Goal: Transaction & Acquisition: Book appointment/travel/reservation

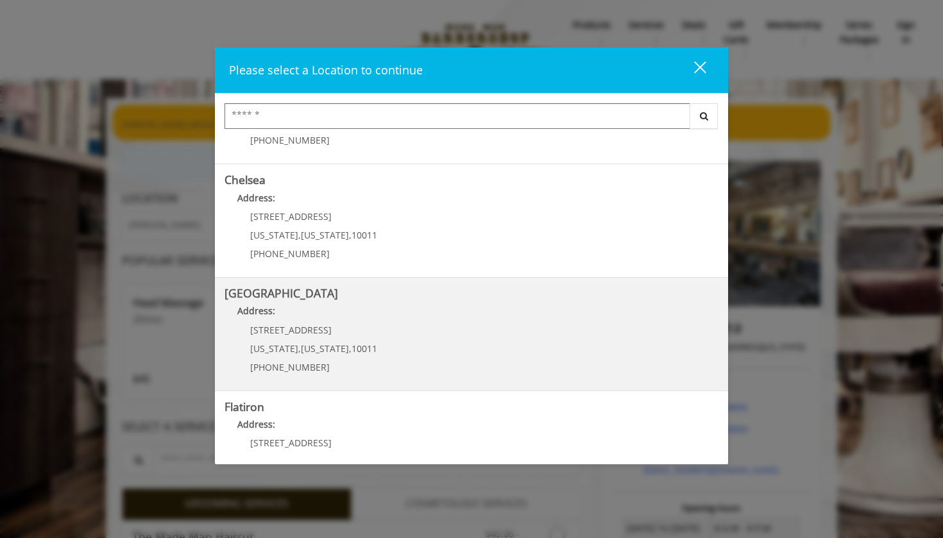
scroll to position [83, 0]
click at [350, 320] on Street "Address:" at bounding box center [472, 316] width 494 height 21
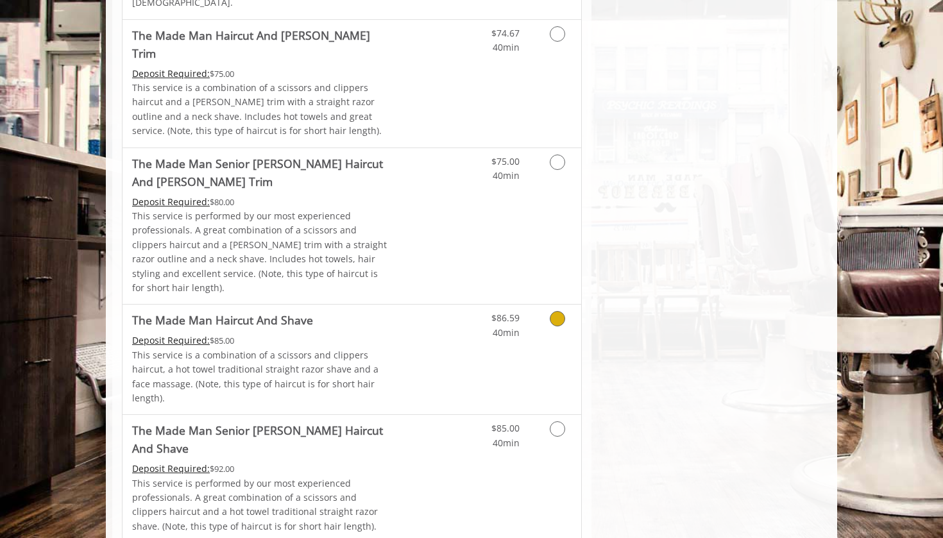
scroll to position [960, 0]
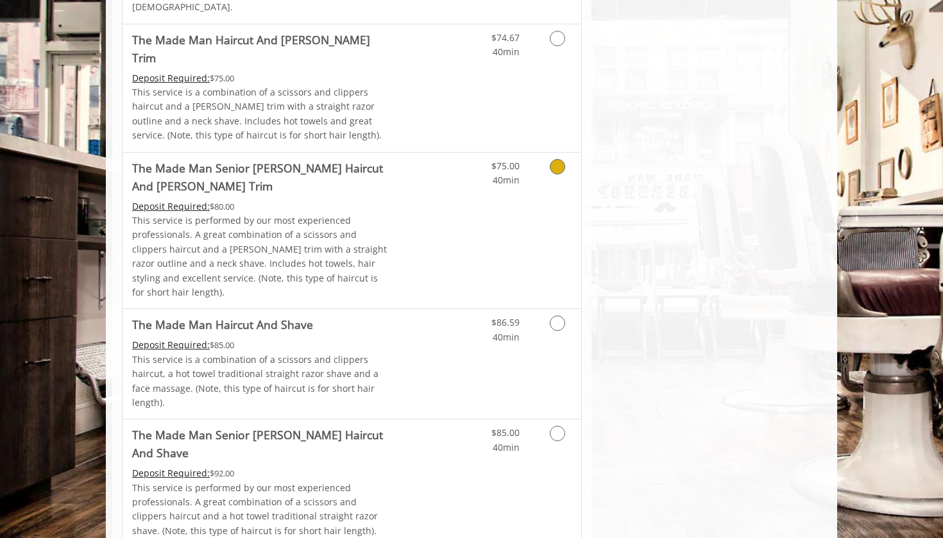
click at [555, 153] on link "Grooming services" at bounding box center [555, 170] width 33 height 35
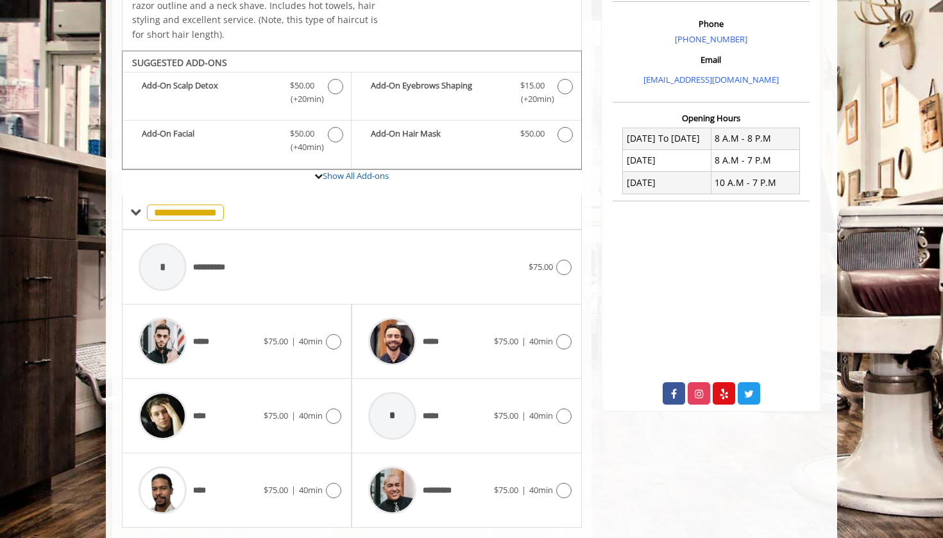
scroll to position [401, 0]
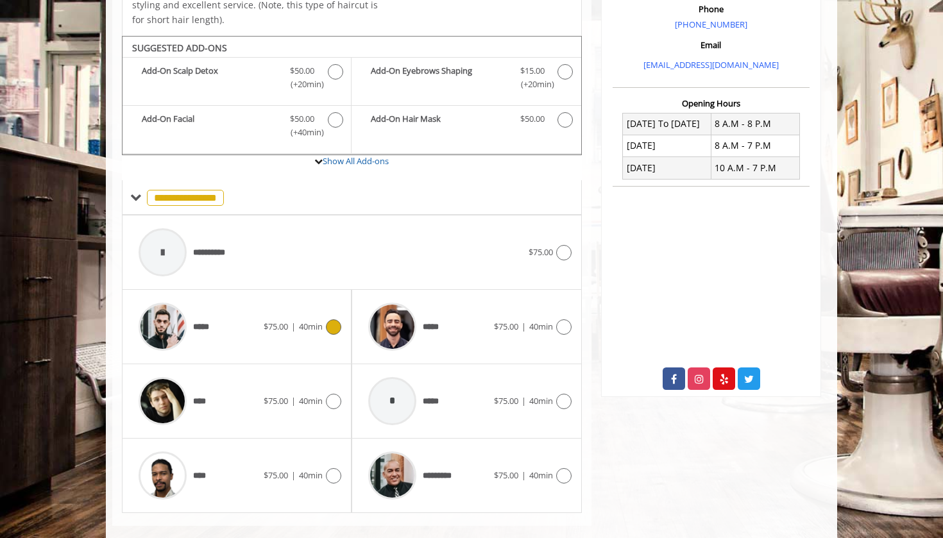
click at [335, 320] on icon at bounding box center [333, 327] width 15 height 15
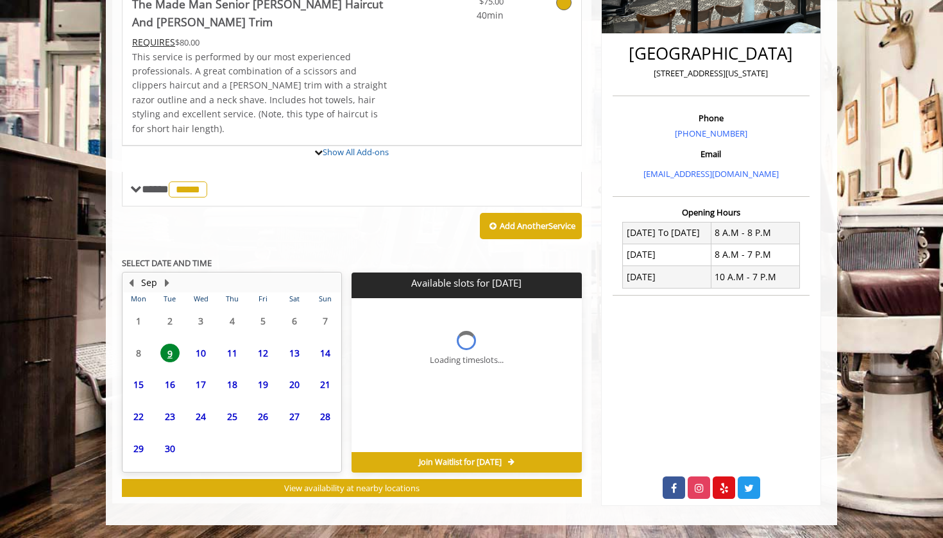
scroll to position [287, 0]
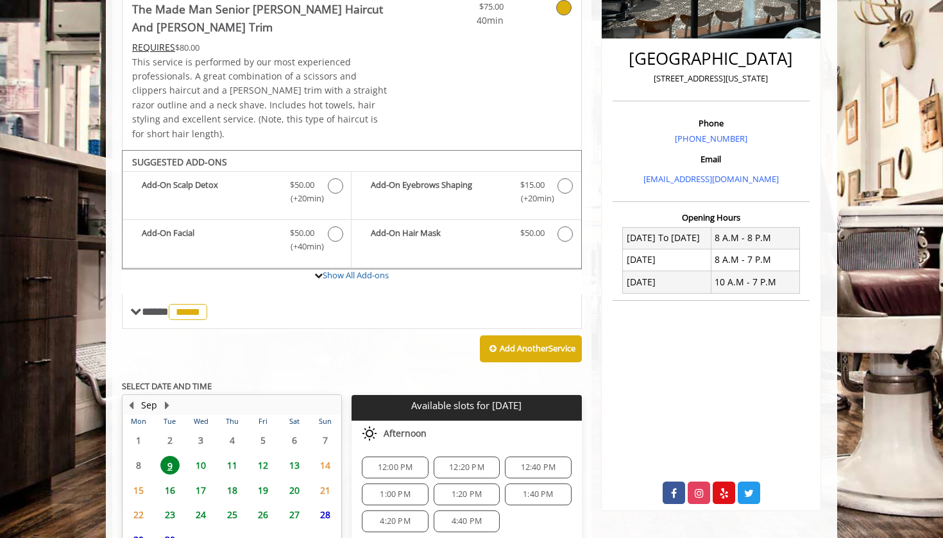
click at [297, 456] on span "13" at bounding box center [294, 465] width 19 height 19
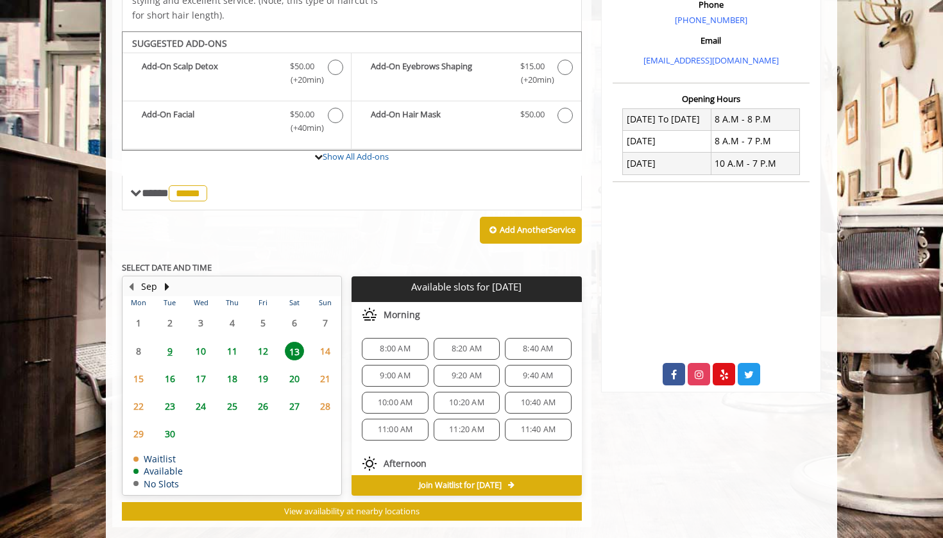
scroll to position [0, 0]
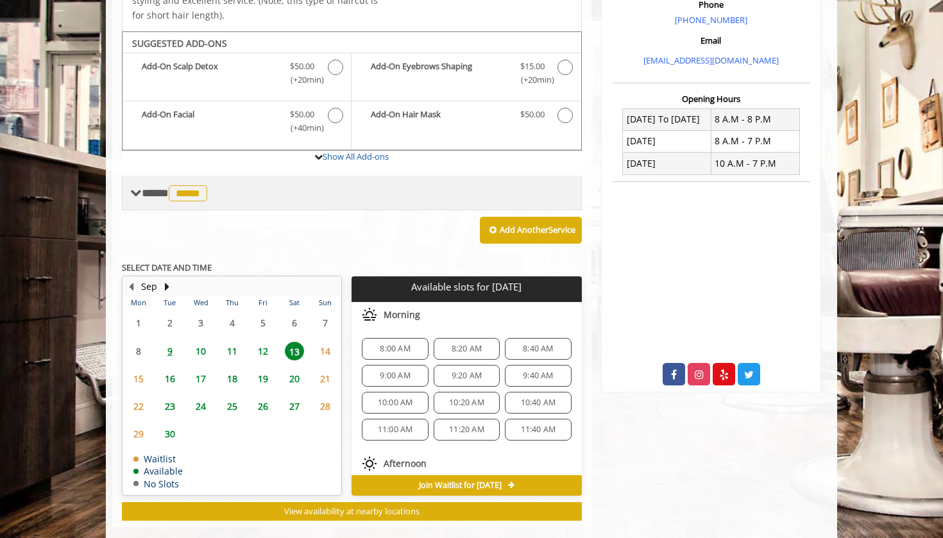
click at [171, 187] on span "**** ***** ********" at bounding box center [176, 193] width 69 height 12
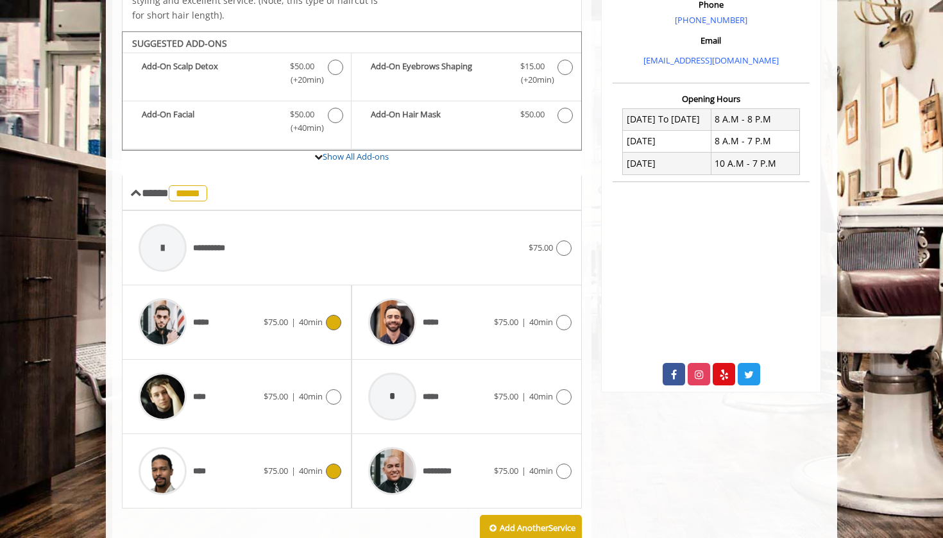
click at [332, 464] on icon at bounding box center [333, 471] width 15 height 15
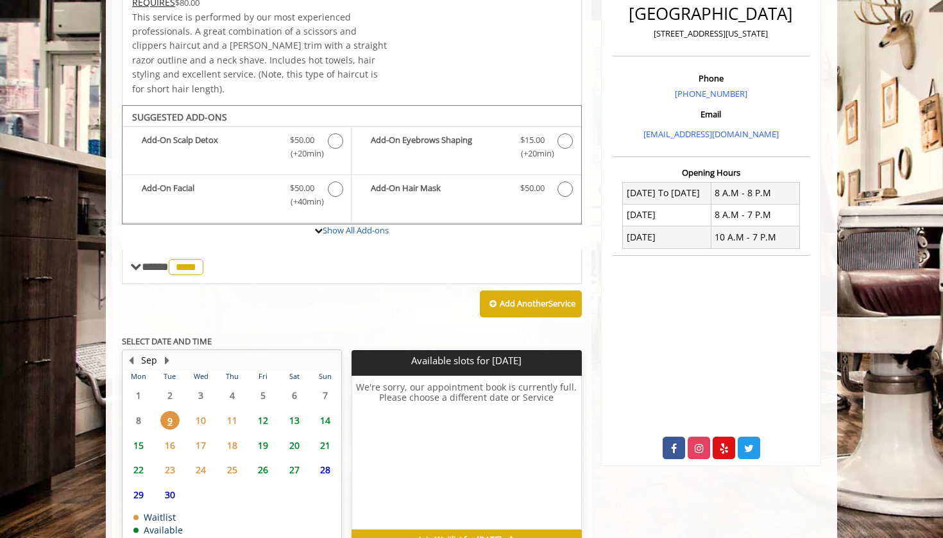
click at [300, 411] on span "13" at bounding box center [294, 420] width 19 height 19
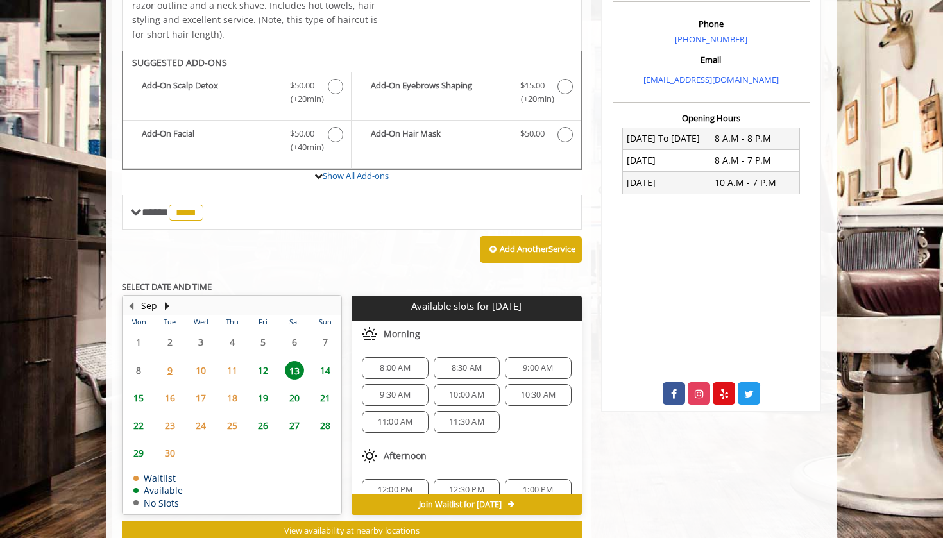
scroll to position [406, 0]
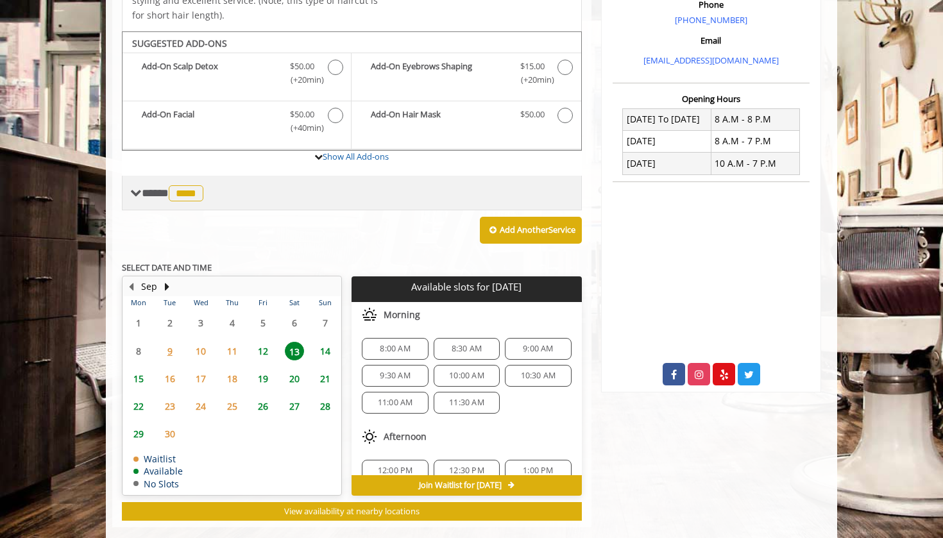
click at [156, 187] on span "**** **** ********" at bounding box center [174, 193] width 65 height 12
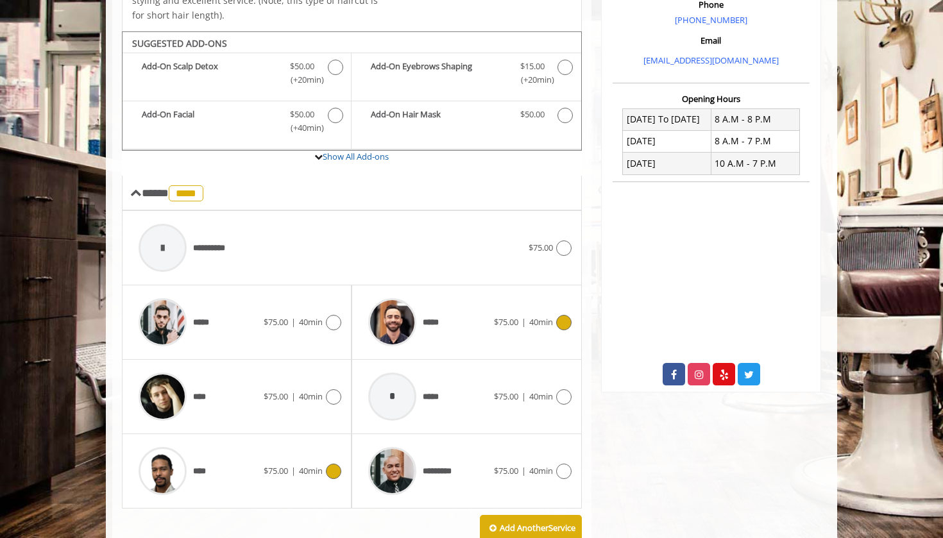
click at [565, 315] on icon at bounding box center [563, 322] width 15 height 15
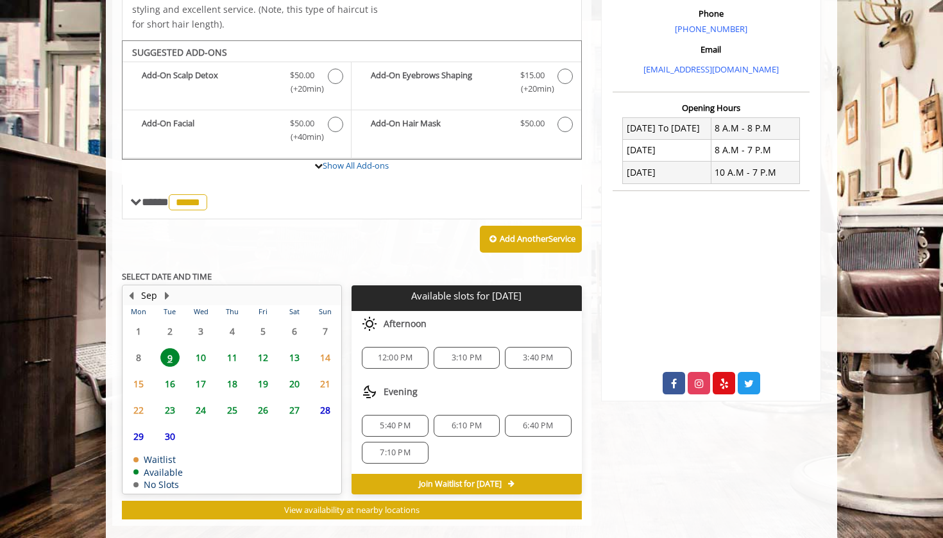
scroll to position [395, 0]
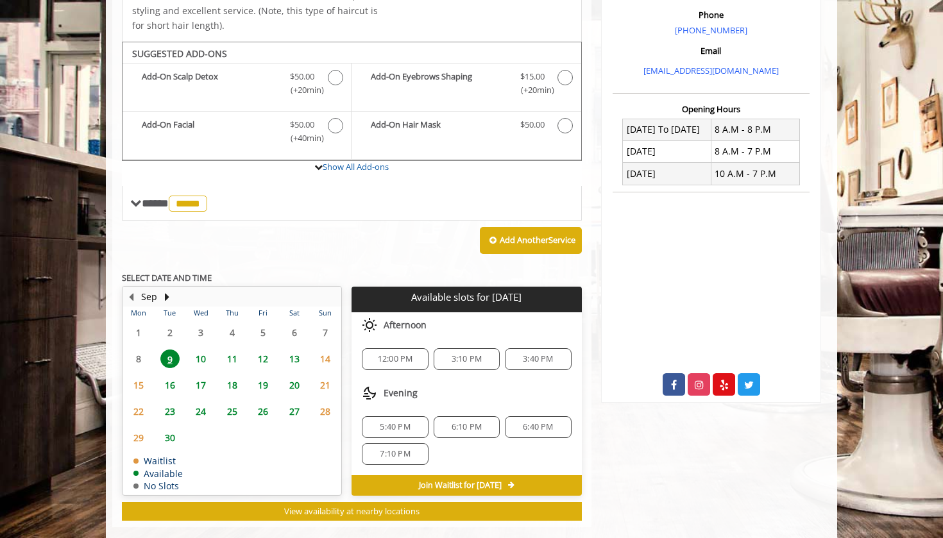
click at [323, 350] on span "14" at bounding box center [325, 359] width 19 height 19
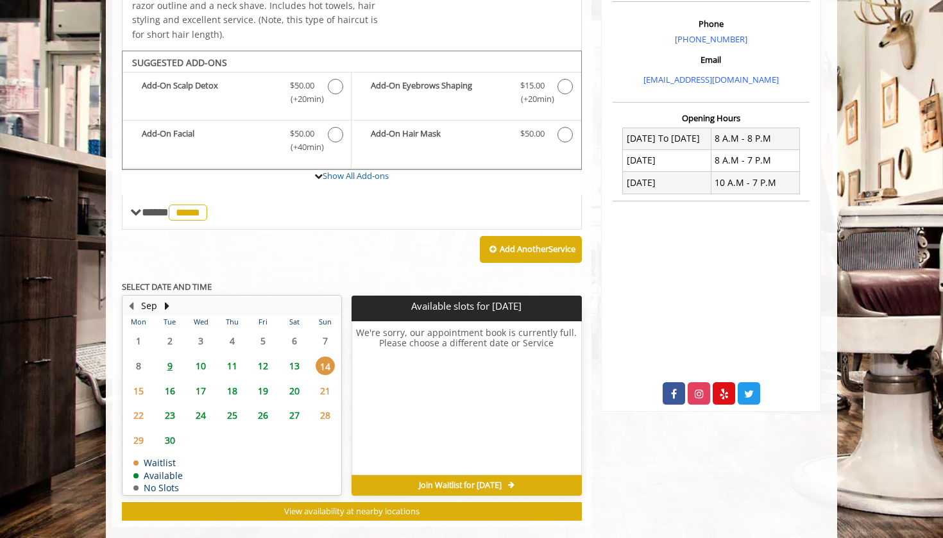
click at [303, 357] on span "13" at bounding box center [294, 366] width 19 height 19
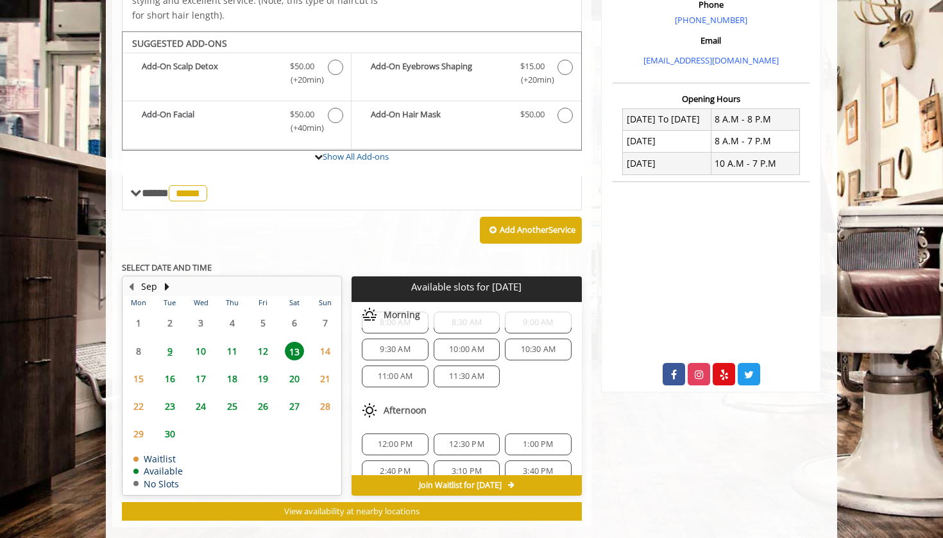
scroll to position [40, 0]
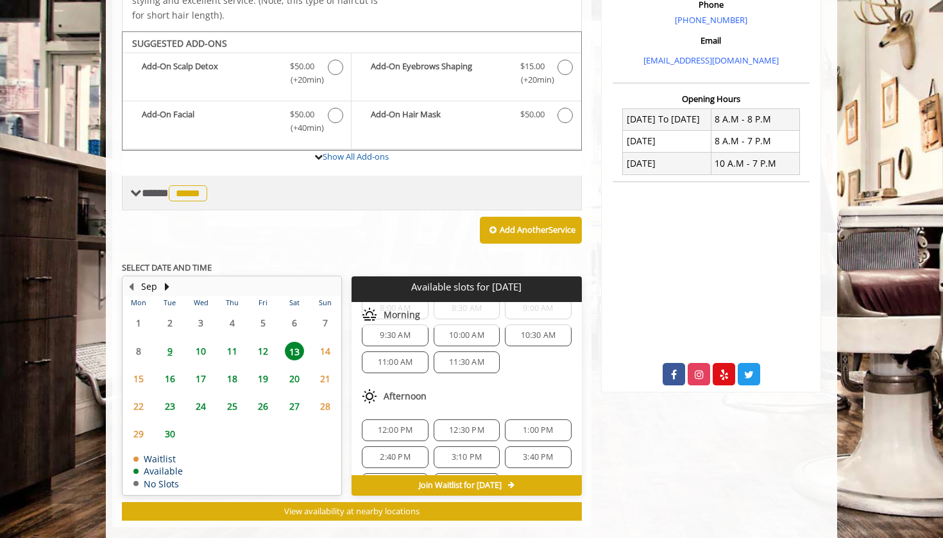
click at [155, 187] on span "**** ***** ********" at bounding box center [176, 193] width 69 height 12
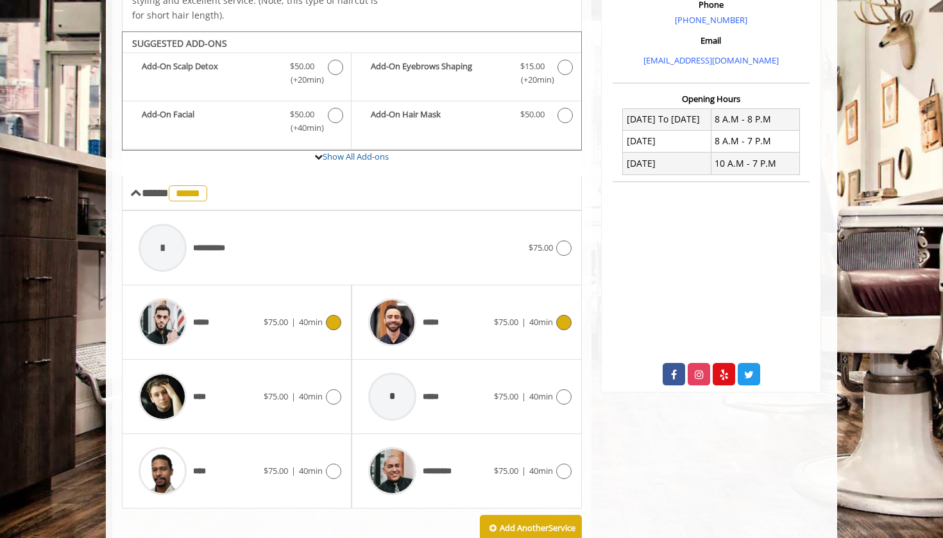
click at [335, 315] on icon at bounding box center [333, 322] width 15 height 15
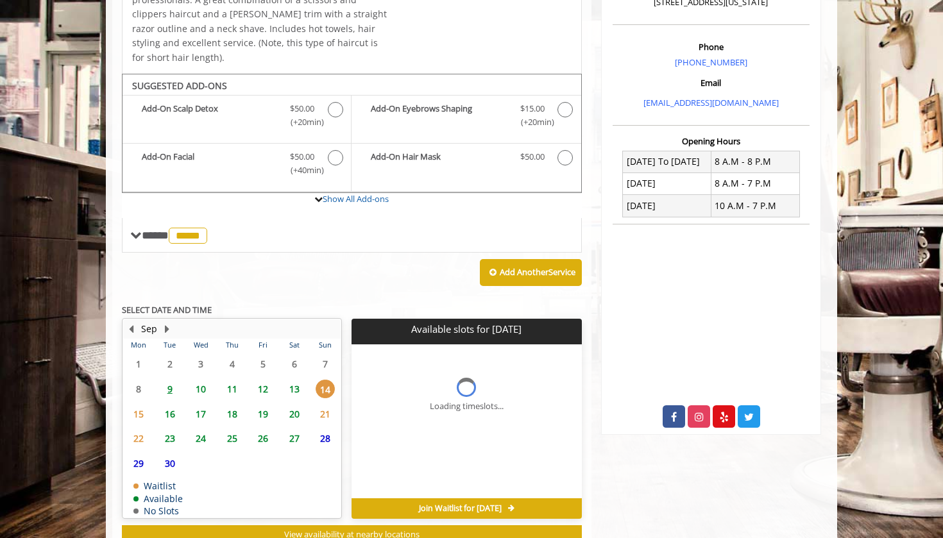
scroll to position [386, 0]
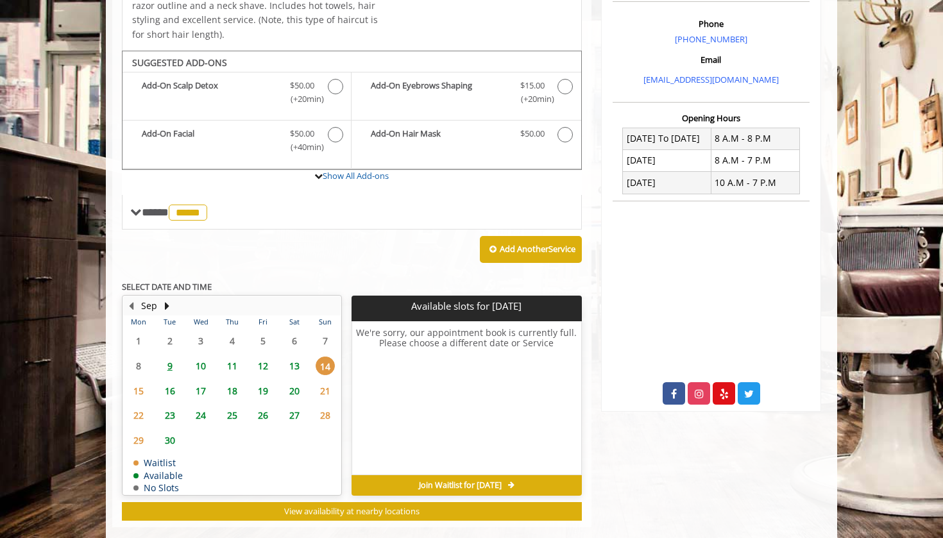
click at [294, 357] on span "13" at bounding box center [294, 366] width 19 height 19
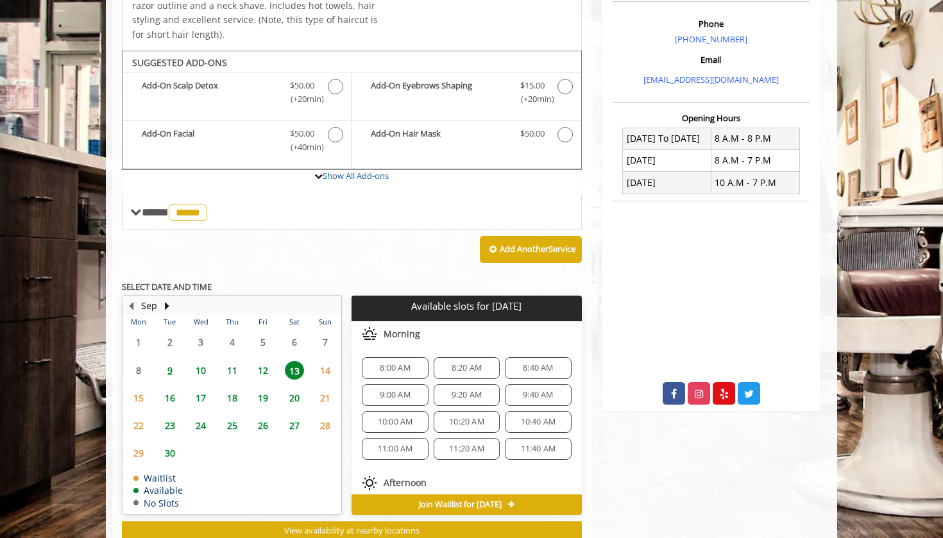
scroll to position [406, 0]
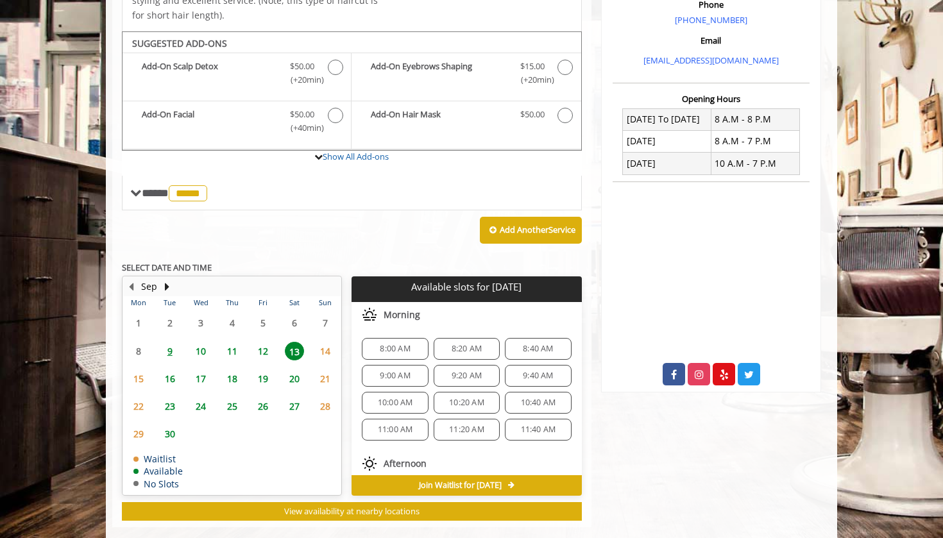
click at [326, 342] on span "14" at bounding box center [325, 351] width 19 height 19
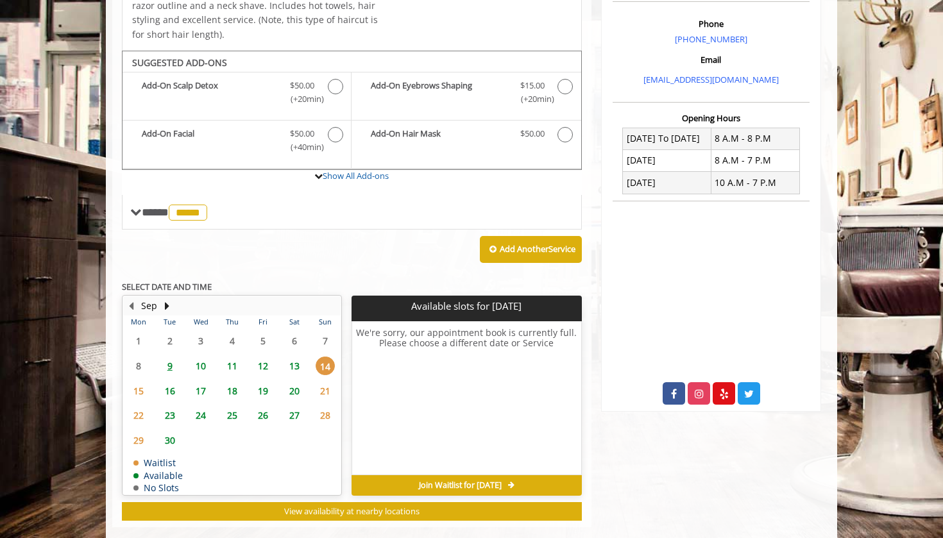
drag, startPoint x: 289, startPoint y: 342, endPoint x: 346, endPoint y: 341, distance: 56.5
click at [290, 357] on span "13" at bounding box center [294, 366] width 19 height 19
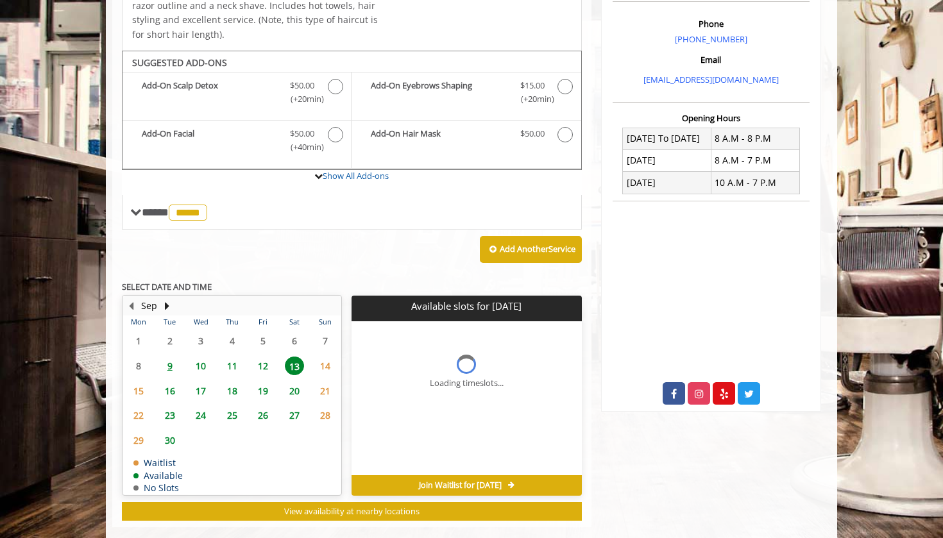
scroll to position [406, 0]
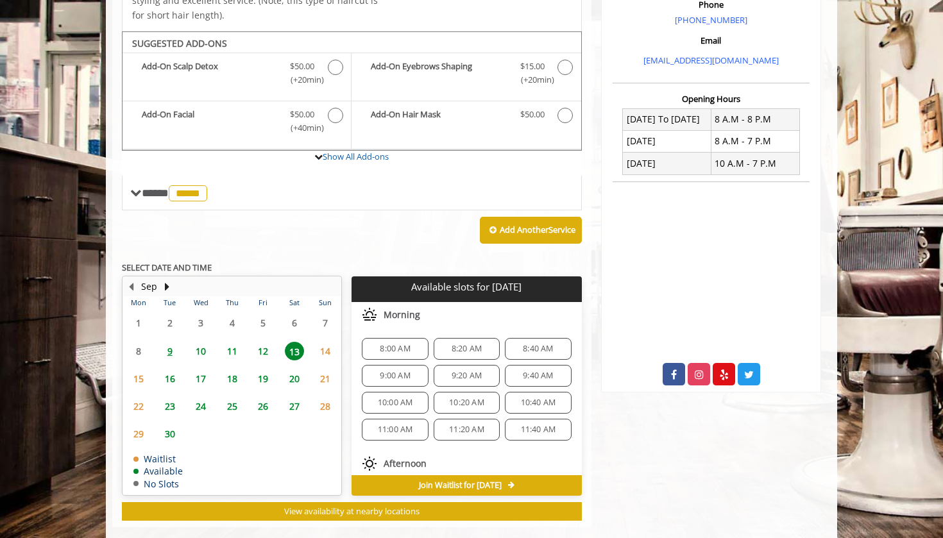
click at [388, 425] on span "11:00 AM" at bounding box center [395, 430] width 35 height 10
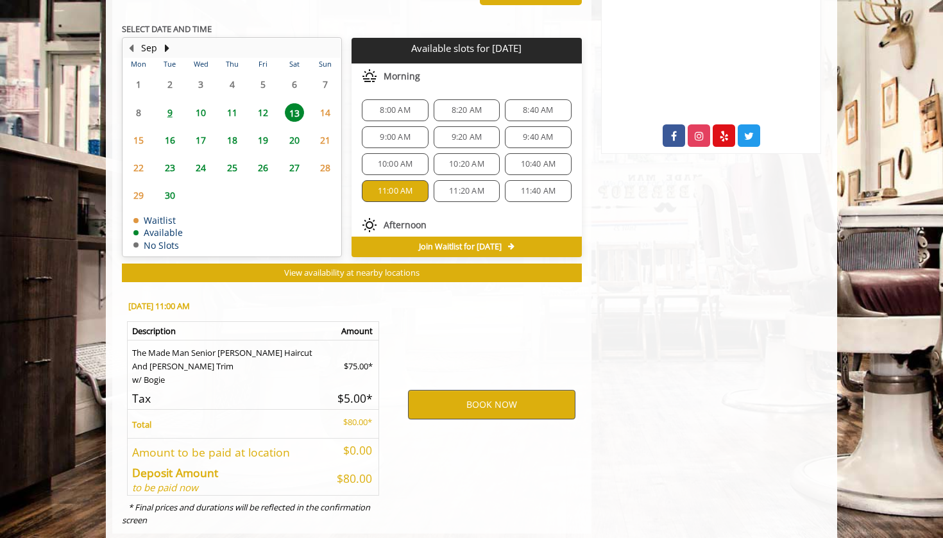
scroll to position [647, 0]
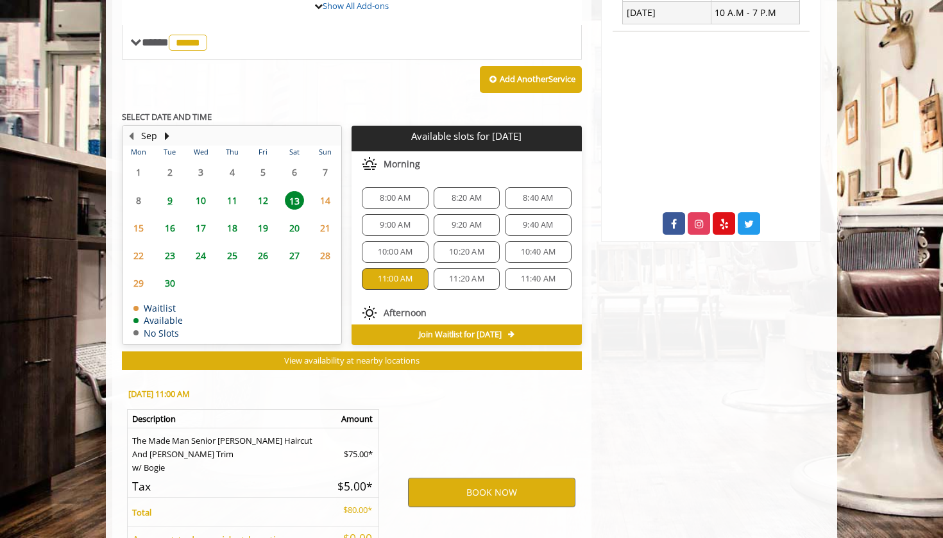
click at [406, 247] on span "10:00 AM" at bounding box center [395, 252] width 35 height 10
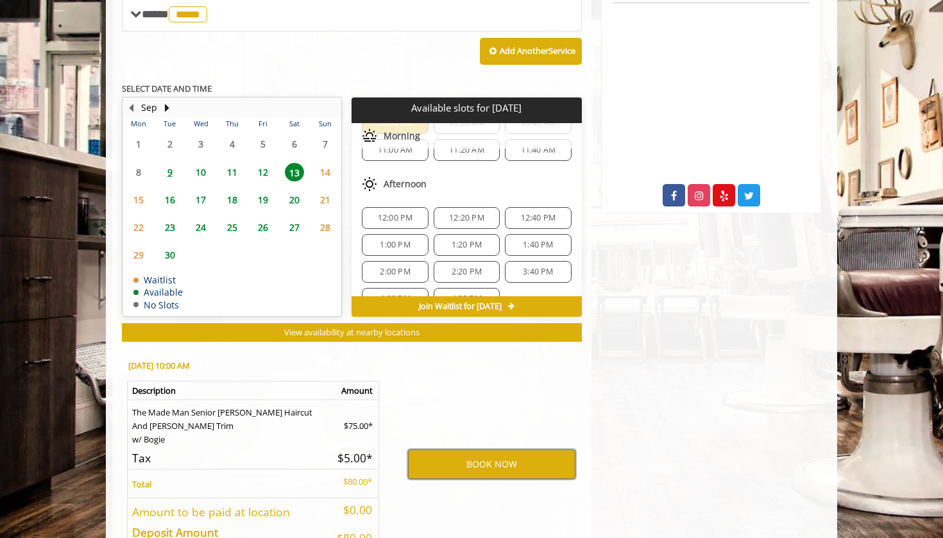
scroll to position [106, 0]
click at [416, 208] on span "12:00 PM" at bounding box center [395, 213] width 55 height 10
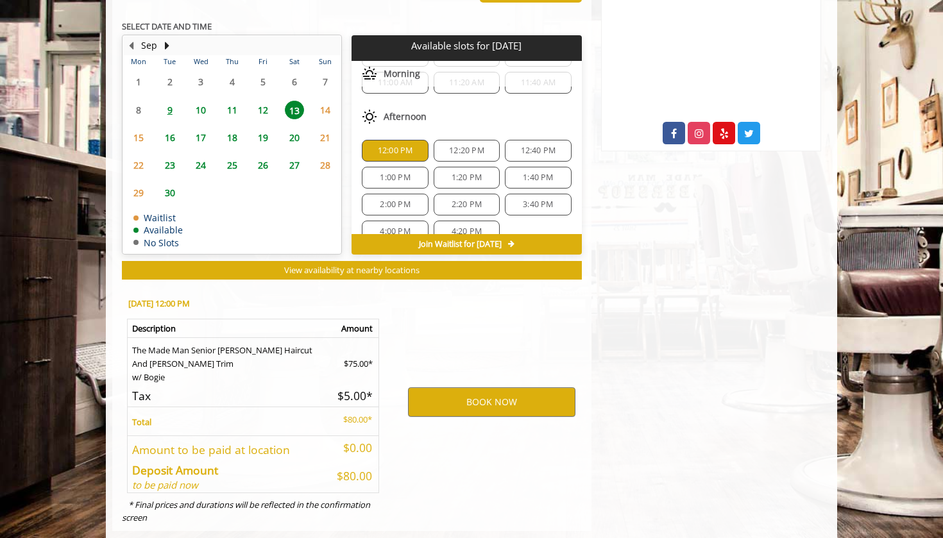
click at [404, 170] on div "12:00 PM 12:20 PM 12:40 PM 1:00 PM 1:20 PM 1:40 PM 2:00 PM 2:20 PM 3:40 PM 4:00…" at bounding box center [467, 191] width 230 height 123
click at [403, 200] on span "2:00 PM" at bounding box center [395, 205] width 30 height 10
click at [452, 200] on span "2:20 PM" at bounding box center [467, 205] width 30 height 10
click at [461, 173] on span "1:20 PM" at bounding box center [467, 178] width 30 height 10
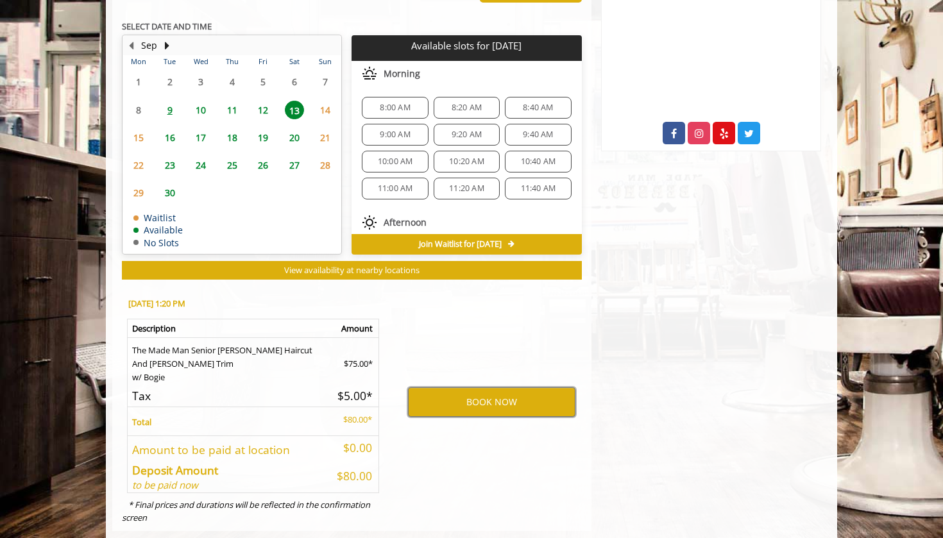
scroll to position [0, 0]
click at [400, 151] on div "10:00 AM" at bounding box center [395, 162] width 66 height 22
click at [473, 130] on span "9:20 AM" at bounding box center [467, 135] width 30 height 10
click at [413, 130] on span "9:00 AM" at bounding box center [395, 135] width 55 height 10
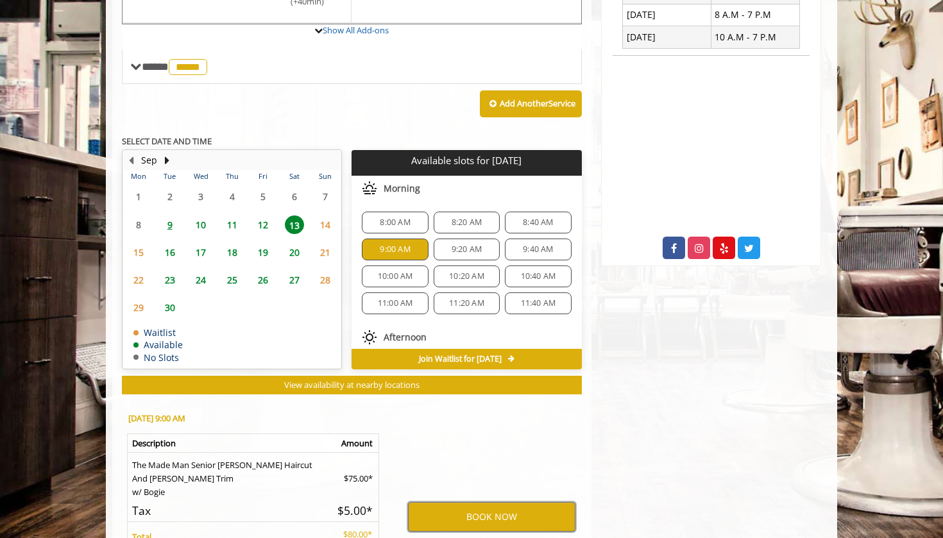
scroll to position [521, 0]
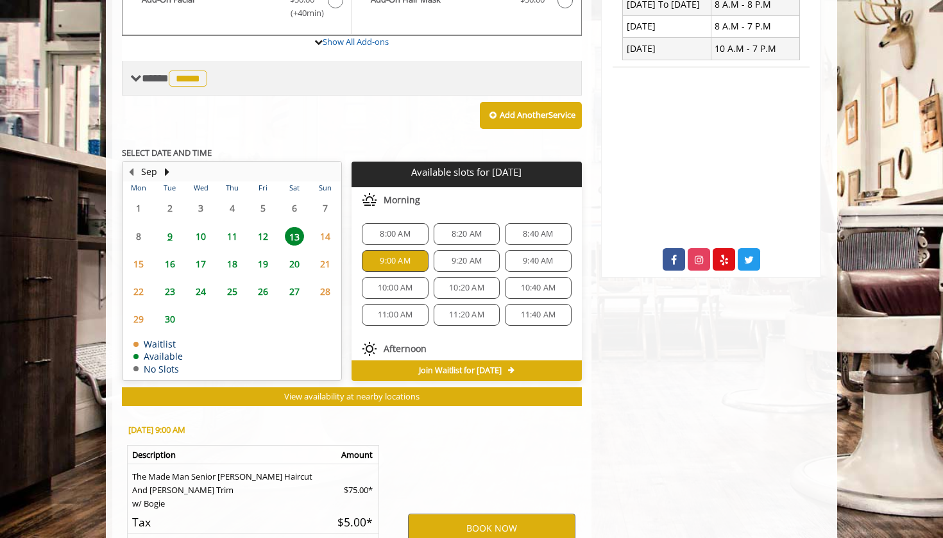
click at [158, 68] on div "**** ***** ********" at bounding box center [352, 78] width 460 height 35
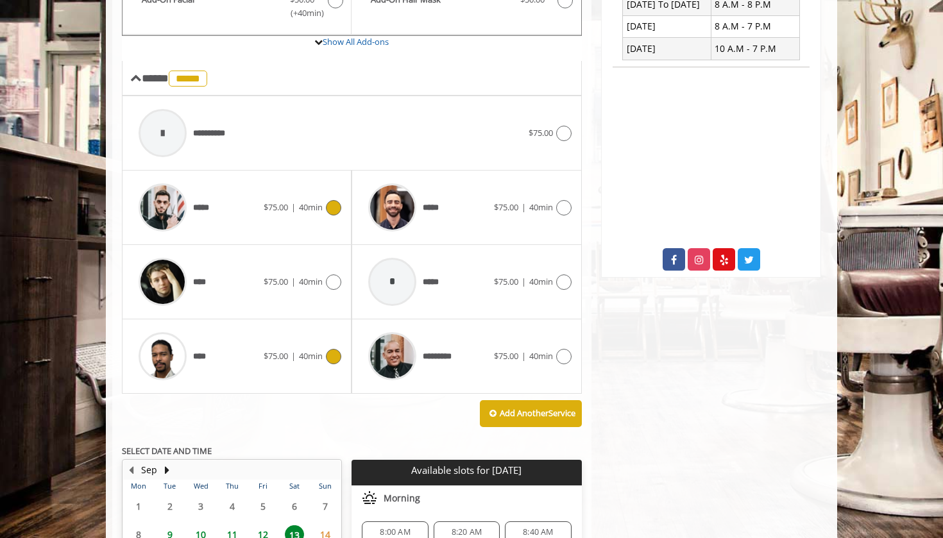
click at [290, 352] on div "**** $75.00 | 40min" at bounding box center [236, 356] width 209 height 61
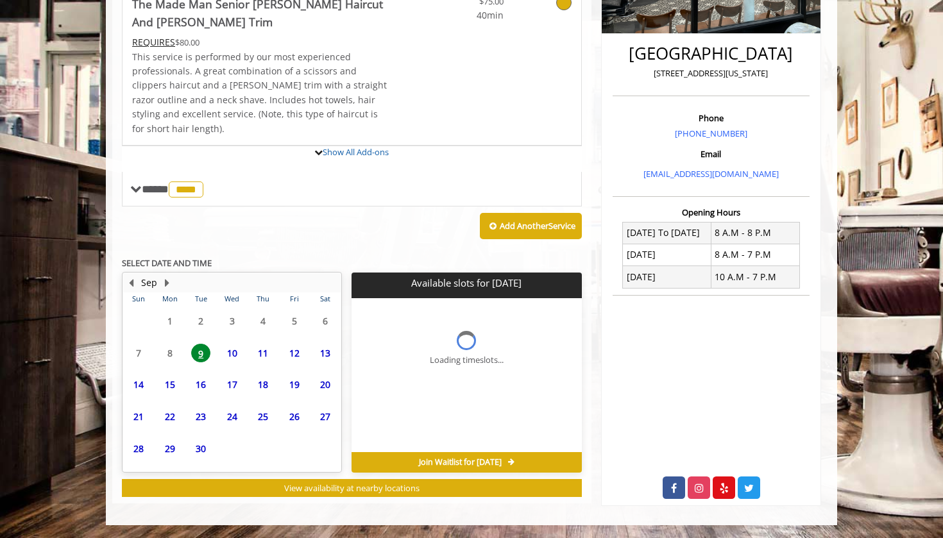
scroll to position [287, 0]
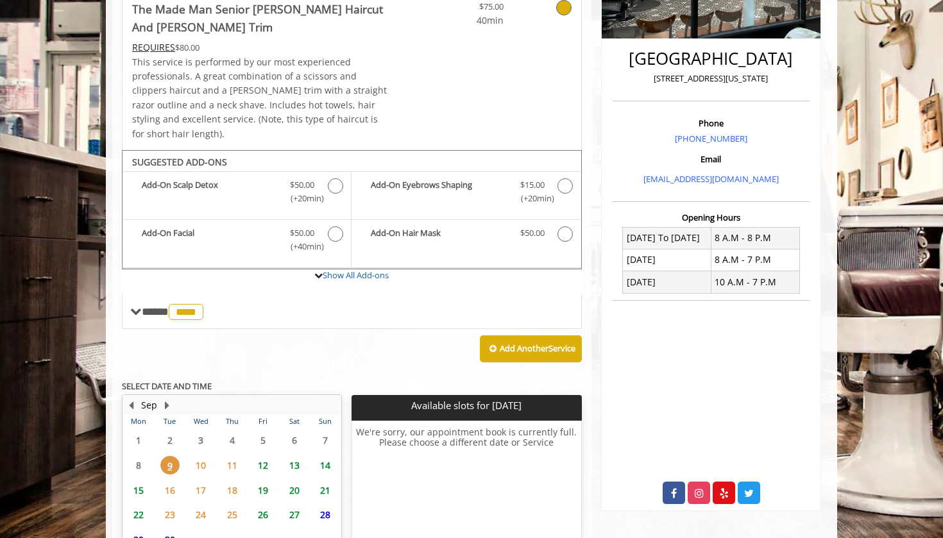
click at [297, 456] on span "13" at bounding box center [294, 465] width 19 height 19
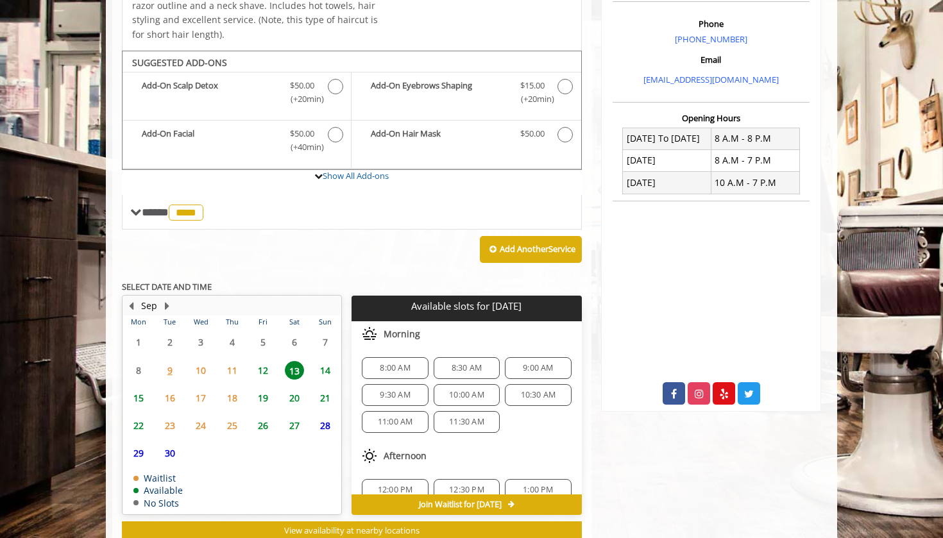
scroll to position [406, 0]
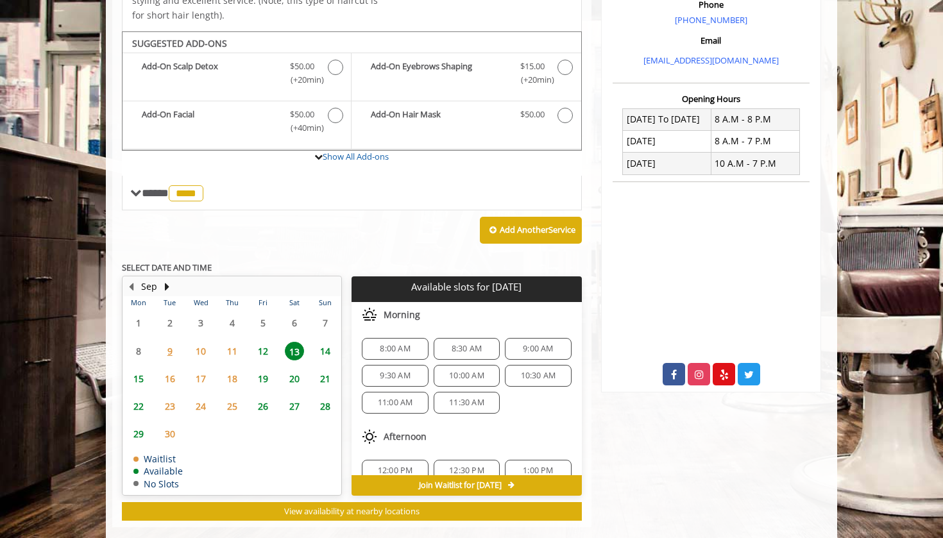
click at [404, 338] on div "8:00 AM" at bounding box center [395, 349] width 66 height 22
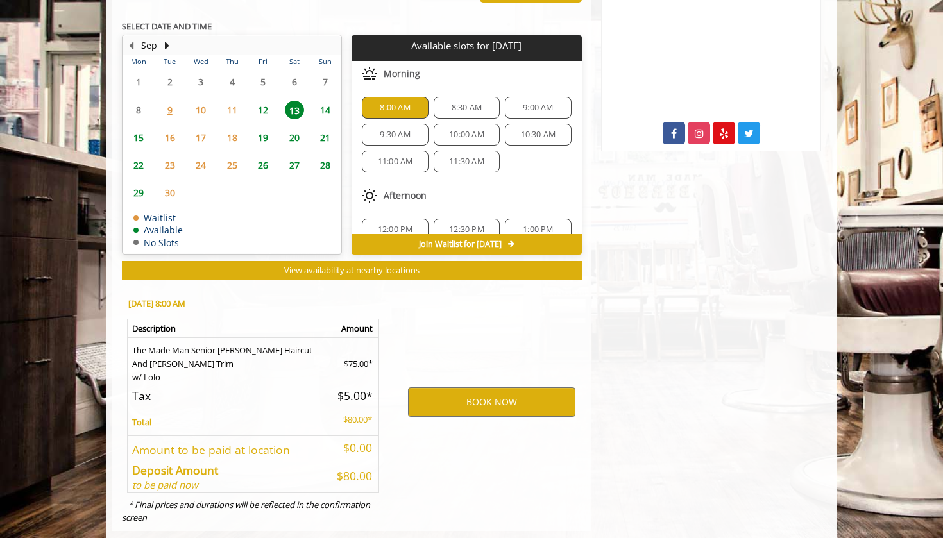
click at [444, 103] on span "8:30 AM" at bounding box center [467, 108] width 55 height 10
click at [400, 130] on span "9:30 AM" at bounding box center [395, 135] width 30 height 10
drag, startPoint x: 526, startPoint y: 89, endPoint x: 500, endPoint y: 104, distance: 29.9
click at [525, 103] on span "9:00 AM" at bounding box center [538, 108] width 30 height 10
click at [445, 124] on div "10:00 AM" at bounding box center [467, 135] width 66 height 22
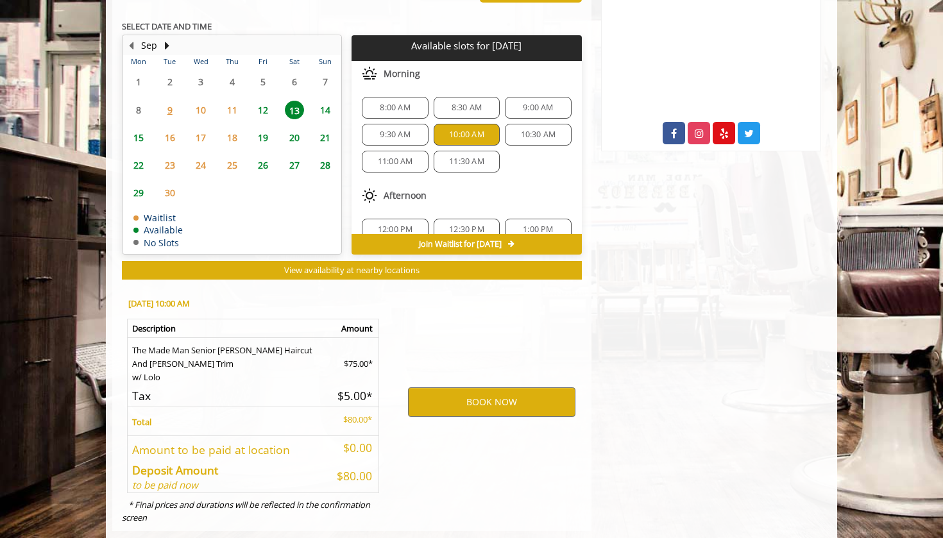
click at [381, 157] on span "11:00 AM" at bounding box center [395, 162] width 35 height 10
click at [444, 157] on span "11:30 AM" at bounding box center [467, 162] width 55 height 10
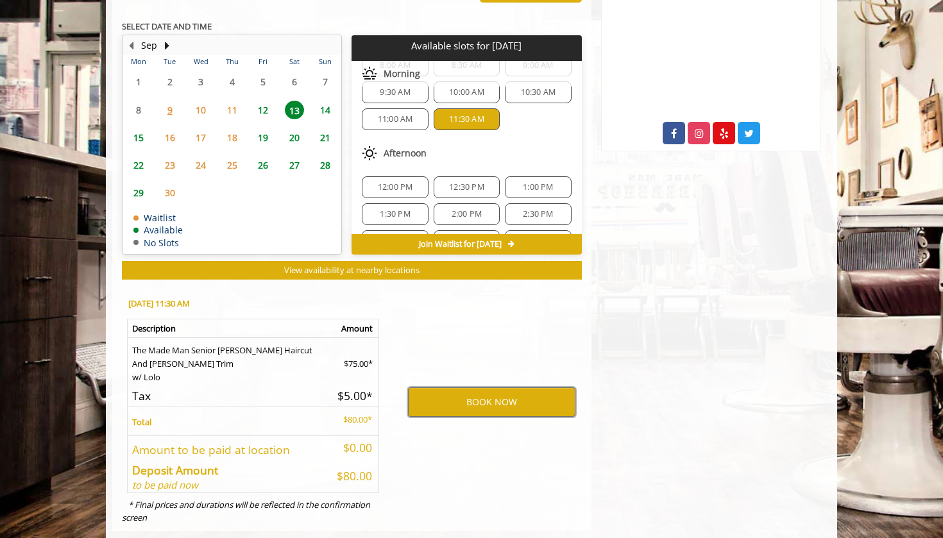
scroll to position [46, 0]
click at [410, 178] on span "12:00 PM" at bounding box center [395, 183] width 35 height 10
click at [465, 178] on span "12:30 PM" at bounding box center [466, 183] width 35 height 10
drag, startPoint x: 465, startPoint y: 164, endPoint x: 427, endPoint y: 182, distance: 41.6
click at [523, 178] on span "1:00 PM" at bounding box center [538, 183] width 30 height 10
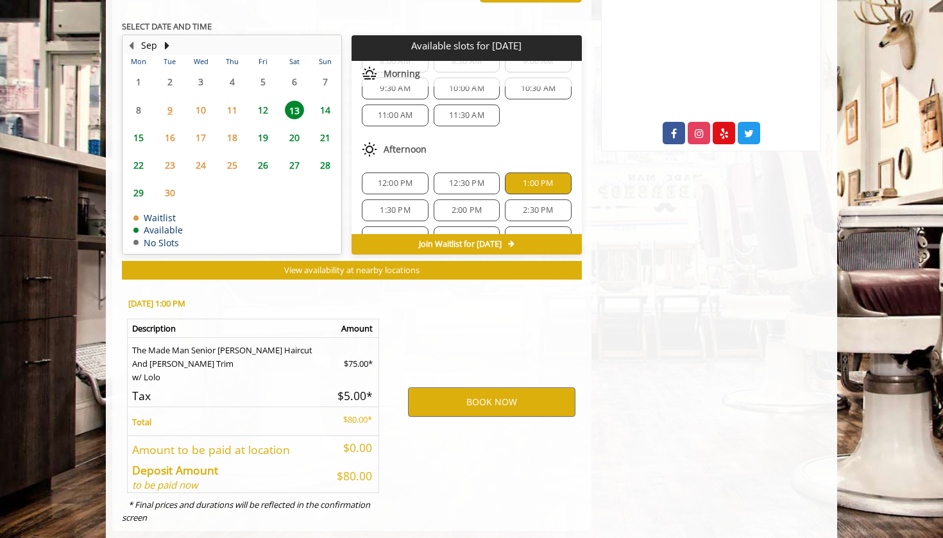
click at [410, 200] on div "1:30 PM" at bounding box center [395, 211] width 66 height 22
click at [461, 205] on span "2:00 PM" at bounding box center [467, 210] width 30 height 10
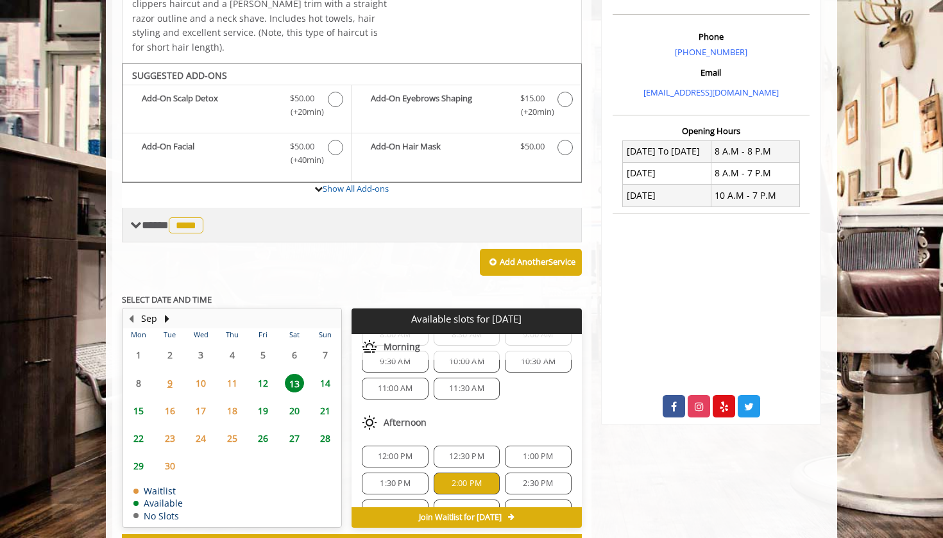
scroll to position [373, 0]
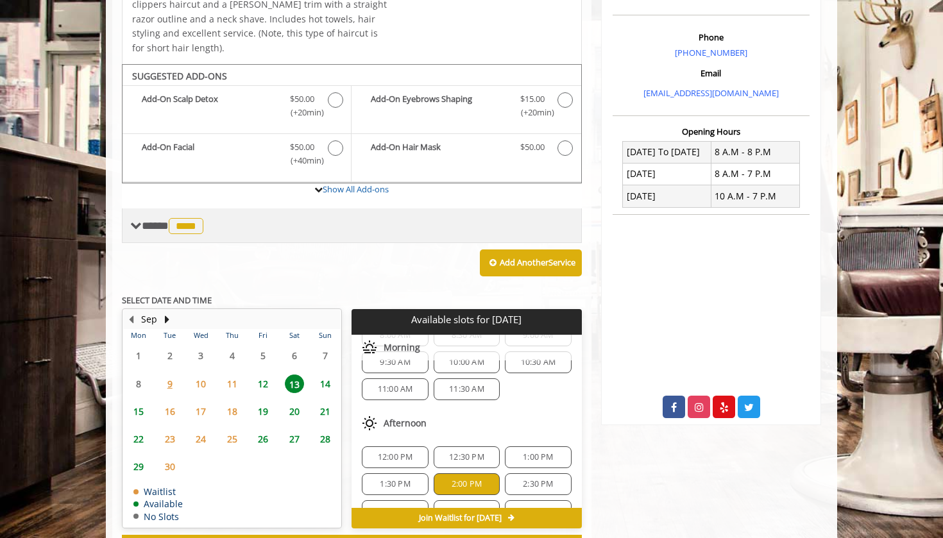
click at [159, 220] on span "**** **** ********" at bounding box center [174, 226] width 65 height 12
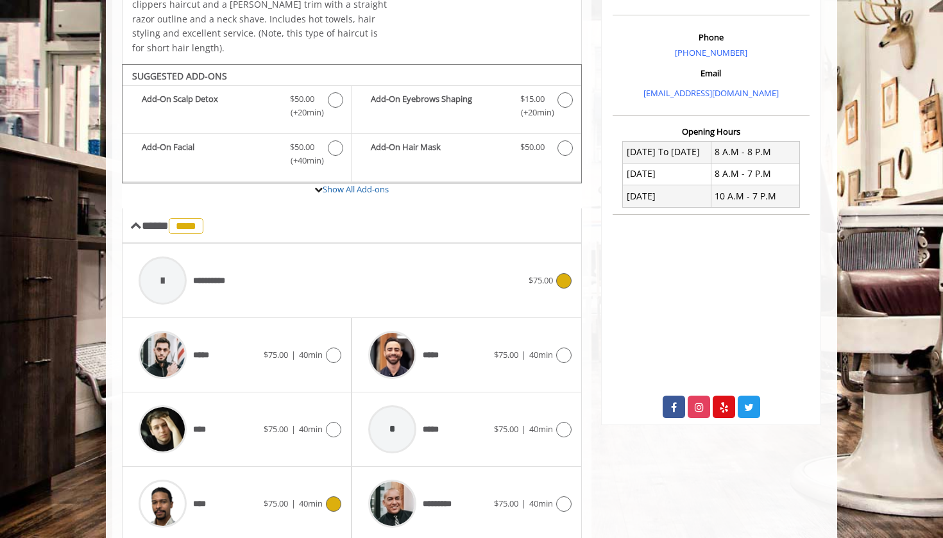
click at [237, 275] on span "**********" at bounding box center [216, 281] width 46 height 13
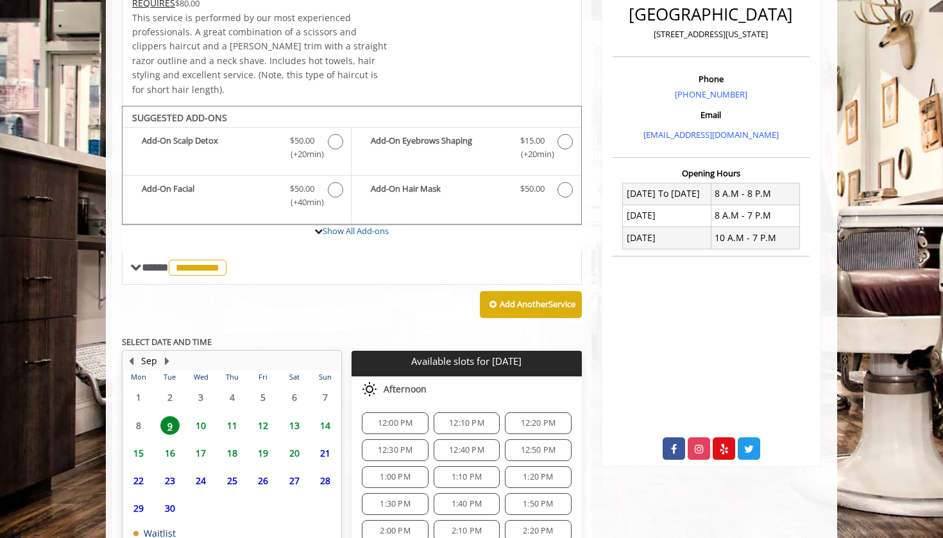
scroll to position [386, 0]
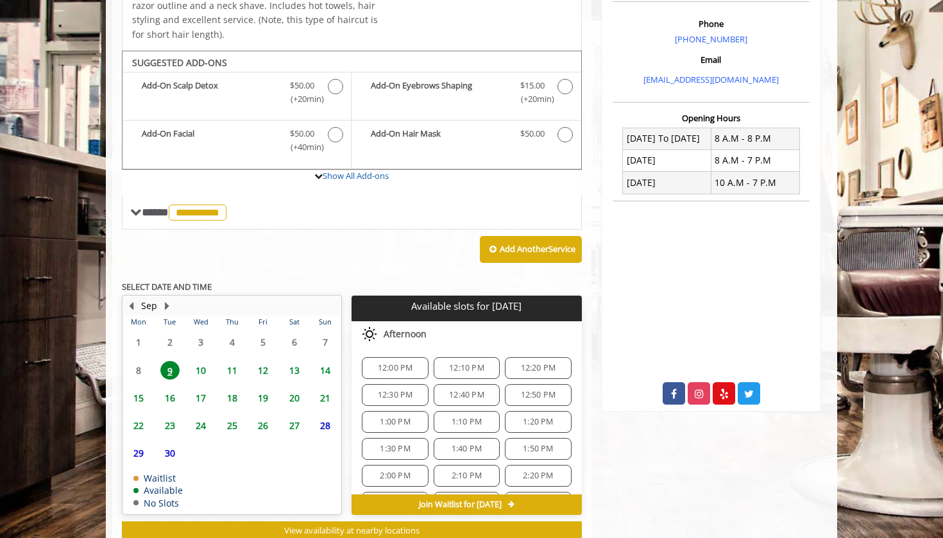
click at [295, 361] on span "13" at bounding box center [294, 370] width 19 height 19
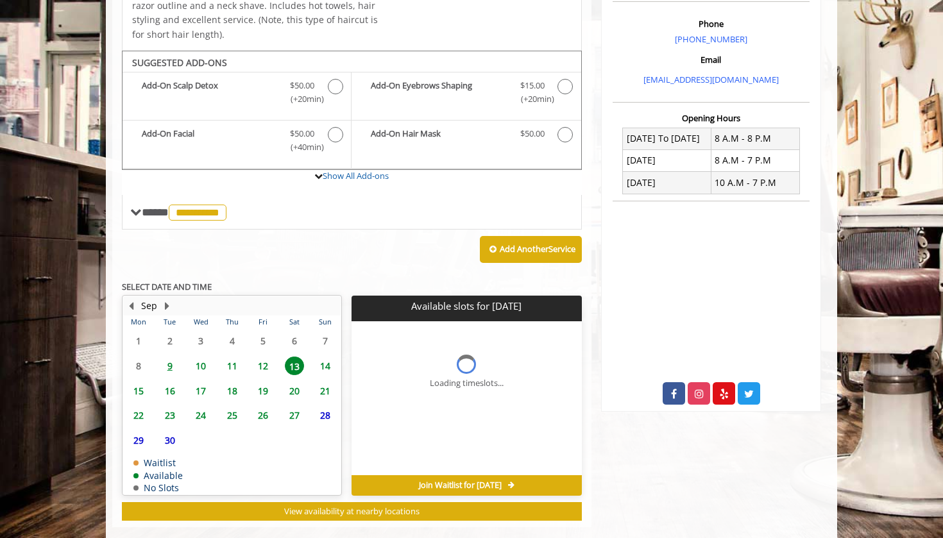
scroll to position [406, 0]
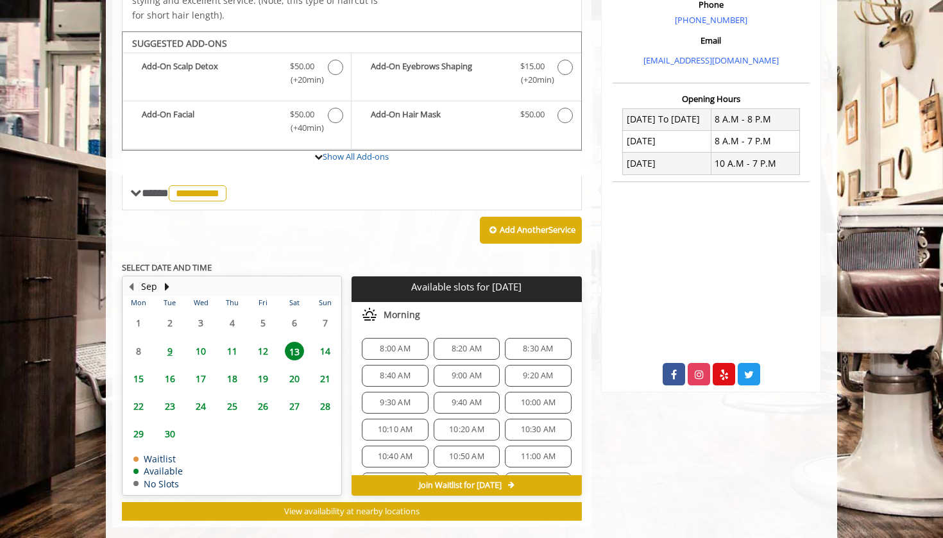
click at [393, 344] on span "8:00 AM" at bounding box center [395, 349] width 30 height 10
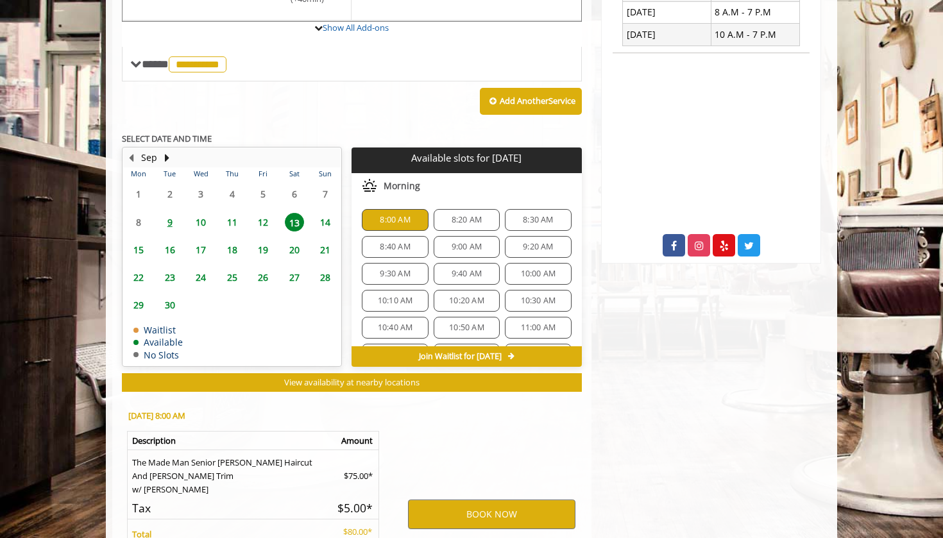
scroll to position [647, 0]
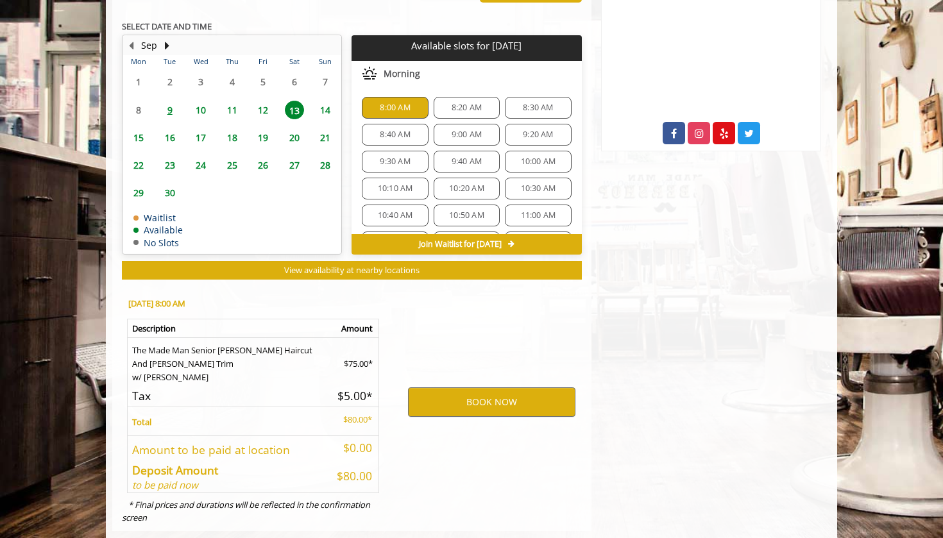
click at [464, 103] on span "8:20 AM" at bounding box center [467, 108] width 30 height 10
drag, startPoint x: 519, startPoint y: 89, endPoint x: 478, endPoint y: 102, distance: 43.0
click at [523, 103] on span "8:30 AM" at bounding box center [538, 108] width 30 height 10
click at [413, 124] on div "8:40 AM" at bounding box center [395, 135] width 66 height 22
drag, startPoint x: 413, startPoint y: 108, endPoint x: 467, endPoint y: 117, distance: 54.1
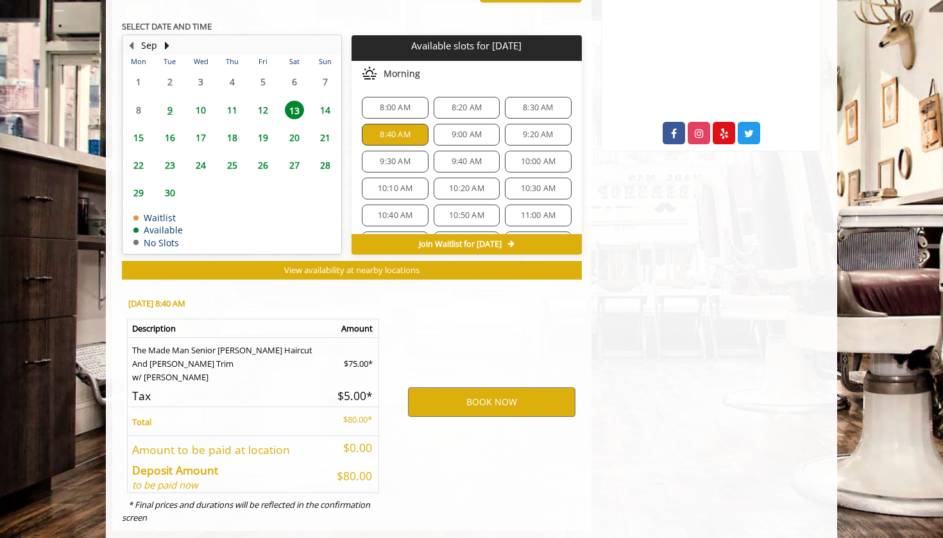
click at [467, 130] on span "9:00 AM" at bounding box center [467, 135] width 30 height 10
drag, startPoint x: 467, startPoint y: 117, endPoint x: 499, endPoint y: 124, distance: 33.4
click at [533, 130] on span "9:20 AM" at bounding box center [538, 135] width 30 height 10
drag, startPoint x: 410, startPoint y: 142, endPoint x: 427, endPoint y: 143, distance: 16.7
click at [413, 157] on span "9:30 AM" at bounding box center [395, 162] width 55 height 10
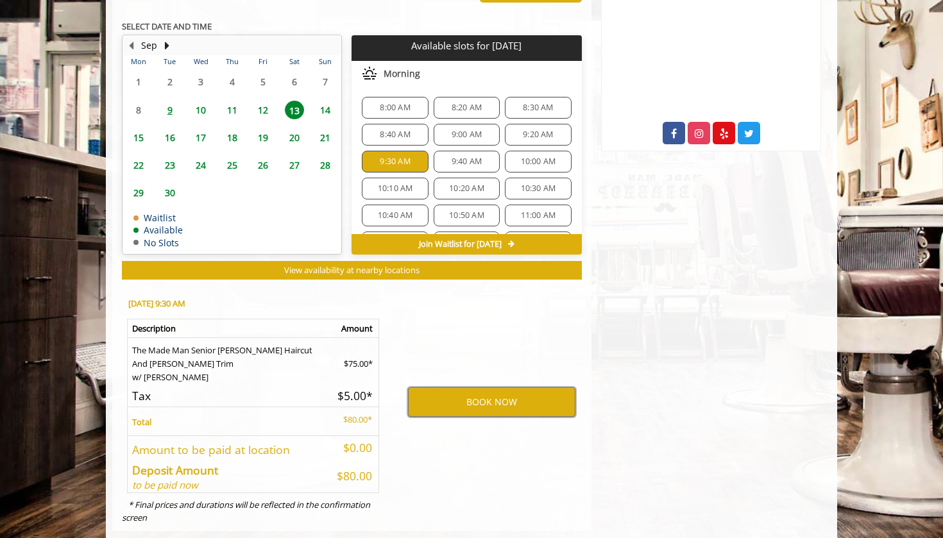
click at [452, 151] on div "9:40 AM" at bounding box center [467, 162] width 66 height 22
click at [535, 157] on span "10:00 AM" at bounding box center [538, 162] width 35 height 10
click at [386, 184] on span "10:10 AM" at bounding box center [395, 189] width 35 height 10
click at [454, 184] on span "10:20 AM" at bounding box center [466, 189] width 35 height 10
click at [542, 184] on span "10:30 AM" at bounding box center [538, 189] width 35 height 10
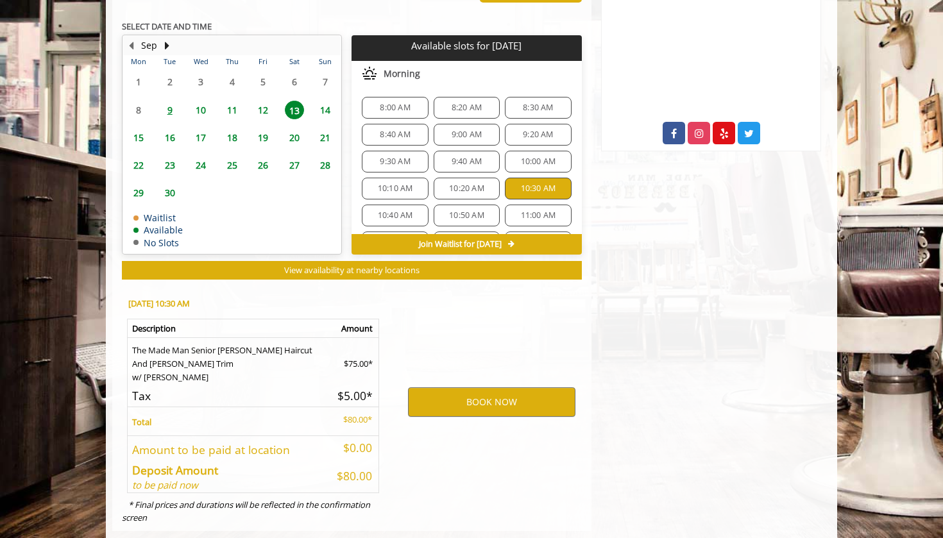
click at [386, 211] on span "10:40 AM" at bounding box center [395, 216] width 35 height 10
click at [464, 211] on span "10:50 AM" at bounding box center [466, 216] width 35 height 10
click at [521, 211] on span "11:00 AM" at bounding box center [538, 216] width 35 height 10
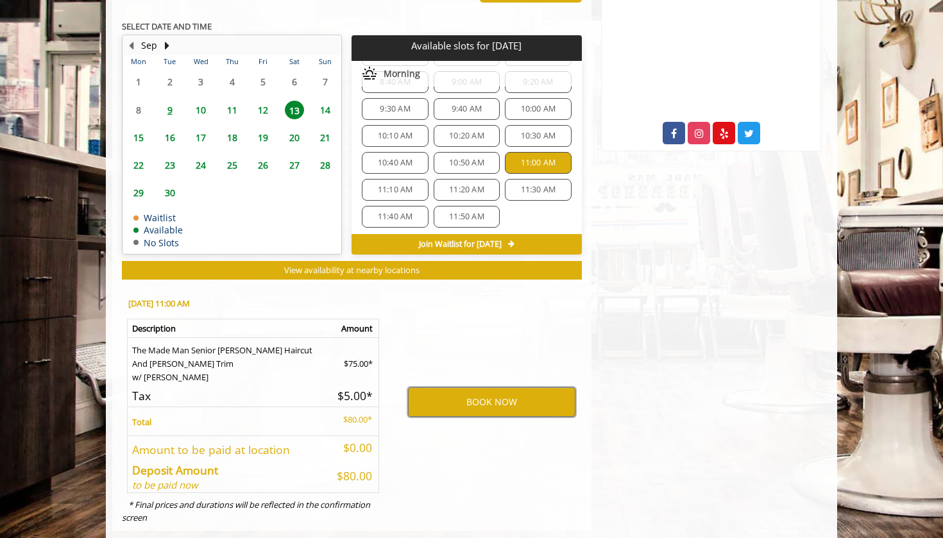
scroll to position [58, 0]
click at [414, 180] on span "11:10 AM" at bounding box center [395, 185] width 55 height 10
click at [461, 180] on span "11:20 AM" at bounding box center [466, 185] width 35 height 10
drag, startPoint x: 522, startPoint y: 162, endPoint x: 422, endPoint y: 179, distance: 101.6
click at [521, 180] on span "11:30 AM" at bounding box center [538, 185] width 35 height 10
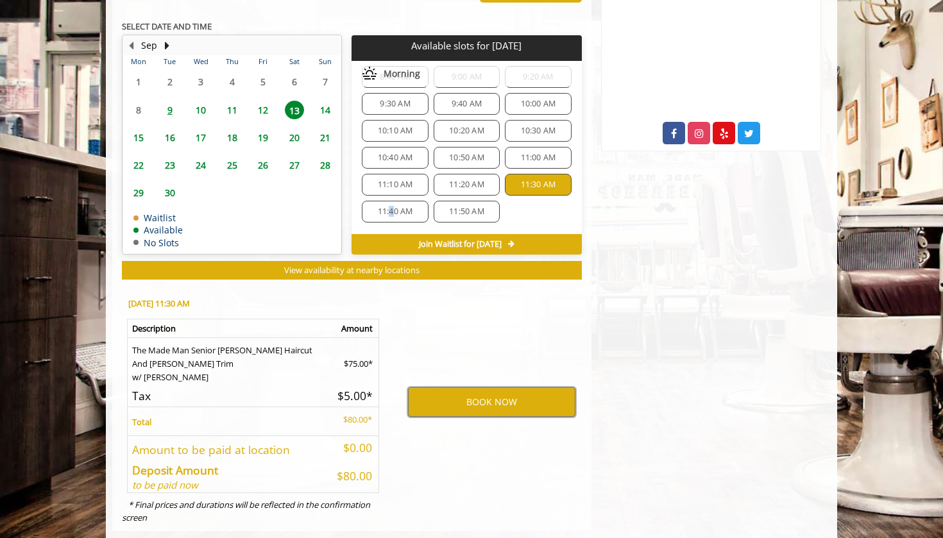
click at [395, 207] on span "11:40 AM" at bounding box center [395, 212] width 35 height 10
click at [449, 207] on span "11:50 AM" at bounding box center [466, 212] width 35 height 10
